Goal: Transaction & Acquisition: Subscribe to service/newsletter

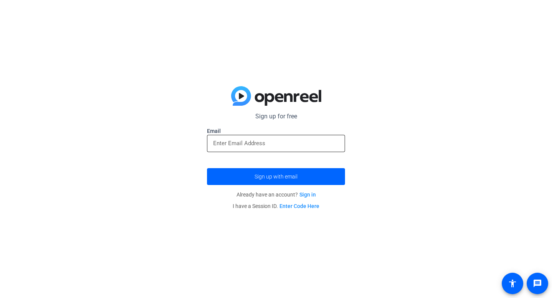
click at [258, 146] on input "email" at bounding box center [276, 143] width 126 height 9
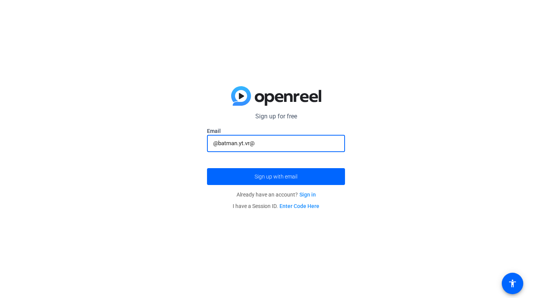
click at [217, 146] on input "@batman.yt.vr@" at bounding box center [276, 143] width 126 height 9
click at [260, 144] on input "batman.yt.vr@" at bounding box center [276, 143] width 126 height 9
type input "[EMAIL_ADDRESS][DOMAIN_NAME]"
click at [259, 177] on span "Sign up with email" at bounding box center [275, 177] width 43 height 0
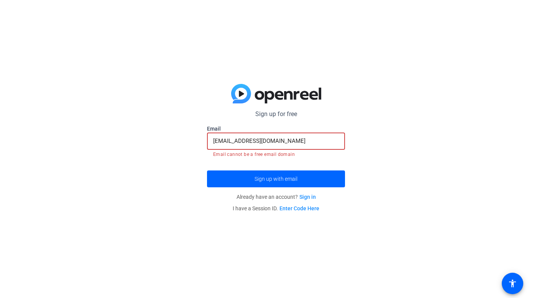
click at [215, 141] on input "[EMAIL_ADDRESS][DOMAIN_NAME]" at bounding box center [276, 140] width 126 height 9
click at [212, 142] on div "[EMAIL_ADDRESS][DOMAIN_NAME]" at bounding box center [276, 141] width 138 height 17
